Goal: Check status: Check status

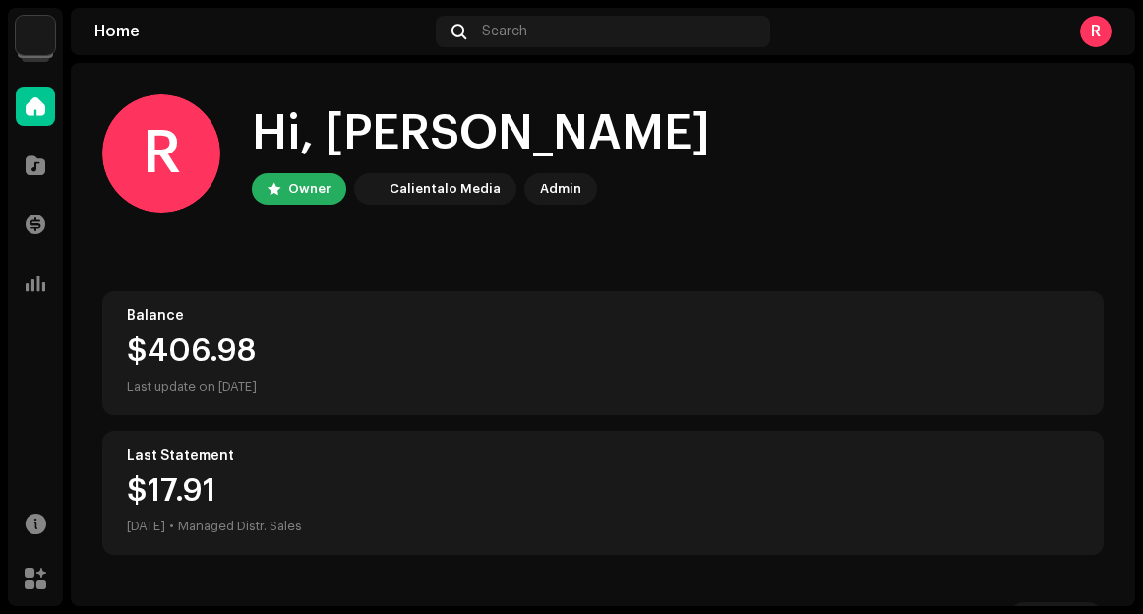
click at [26, 138] on div "Catalog" at bounding box center [35, 165] width 55 height 55
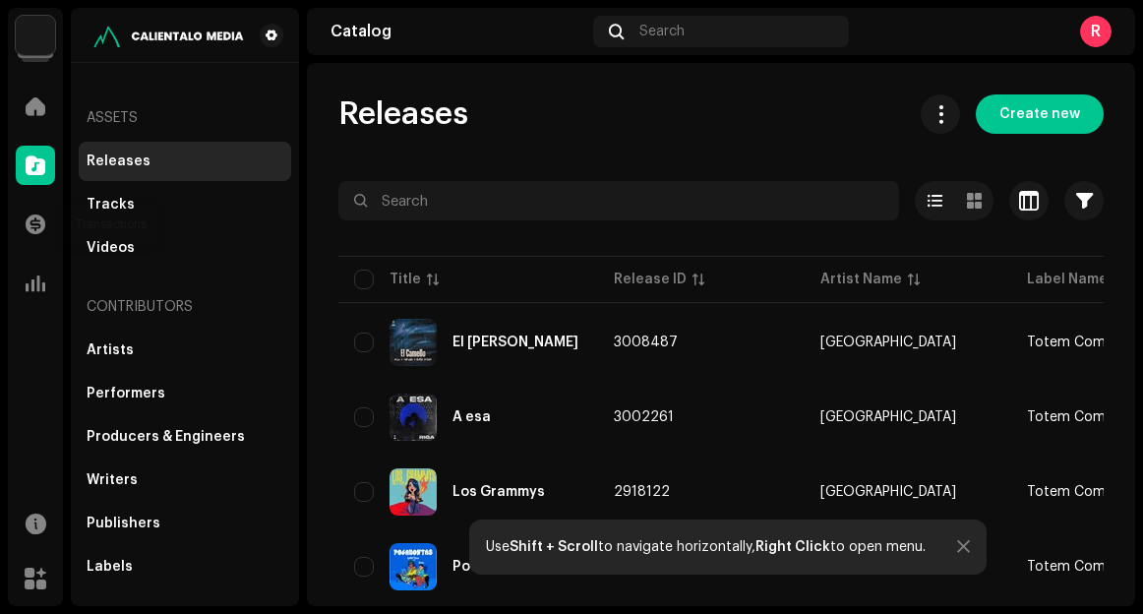
click at [29, 216] on span at bounding box center [36, 224] width 20 height 16
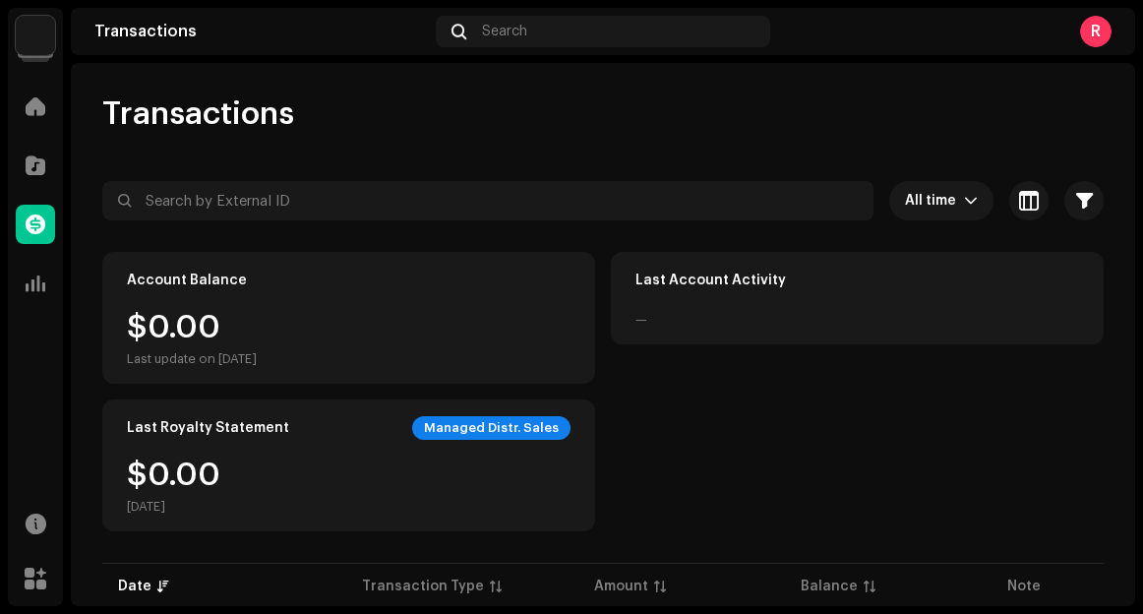
click at [26, 222] on span at bounding box center [36, 224] width 20 height 16
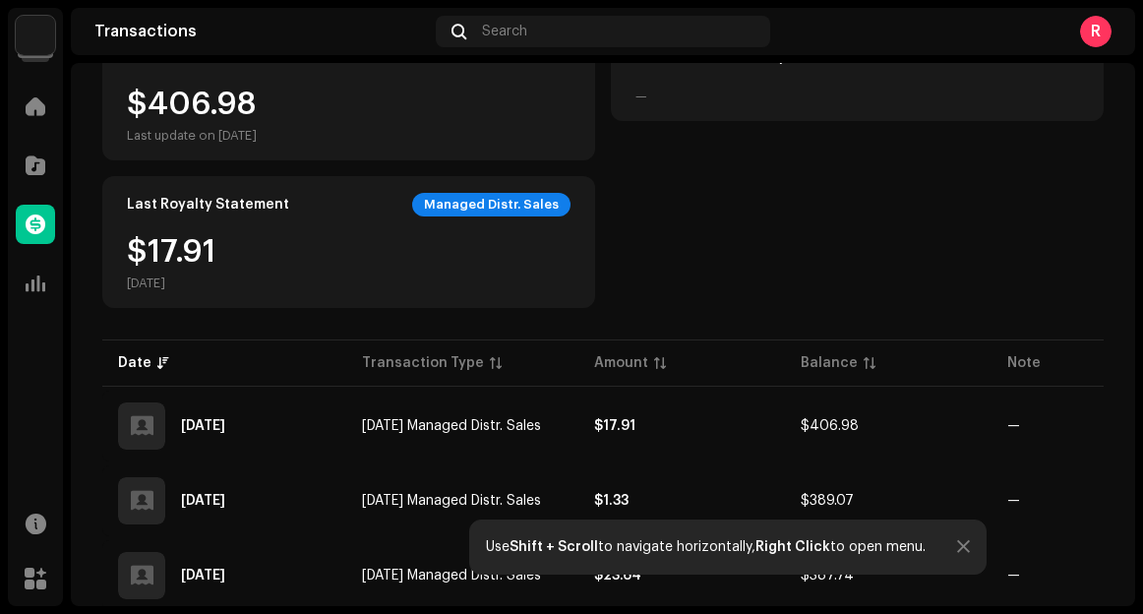
scroll to position [222, 0]
click at [171, 227] on div "Last Royalty Statement Managed Distr. Sales $17.91 [DATE]" at bounding box center [348, 243] width 493 height 132
click at [161, 243] on div "$17.91 [DATE]" at bounding box center [171, 264] width 88 height 55
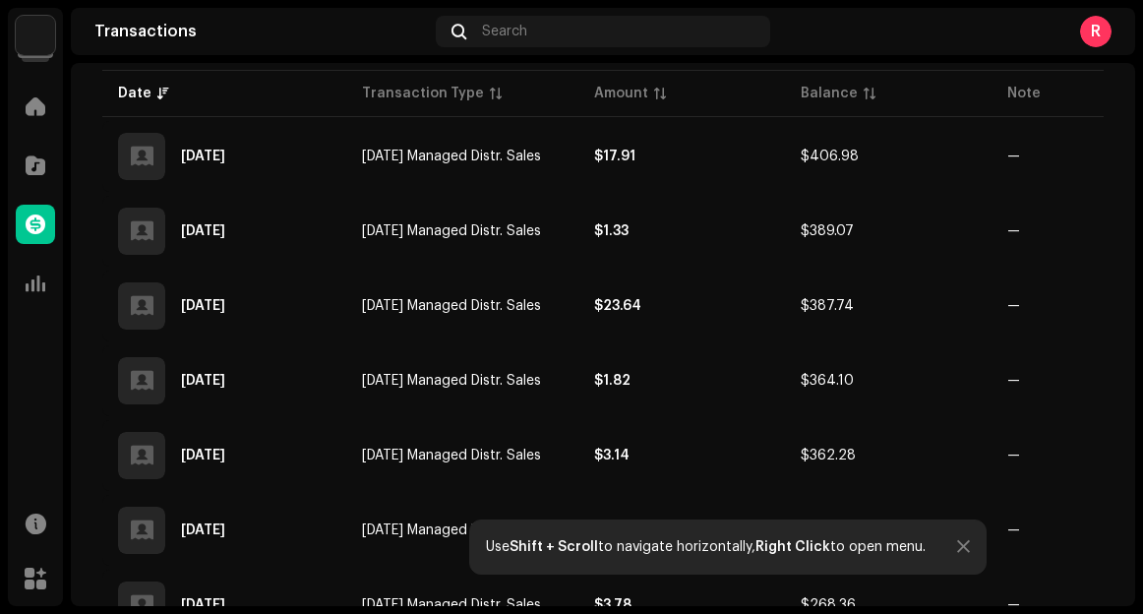
scroll to position [514, 0]
